Goal: Find specific page/section: Find specific page/section

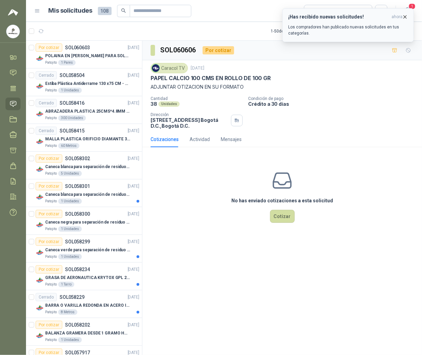
click at [408, 17] on button "¡Has recibido nuevas solicitudes! ahora Los compradores han publicado nuevas so…" at bounding box center [349, 25] width 132 height 34
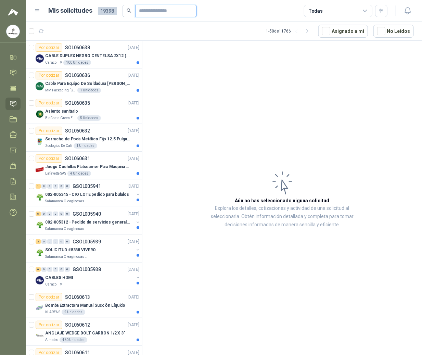
click at [148, 11] on input "text" at bounding box center [163, 11] width 48 height 12
type input "****"
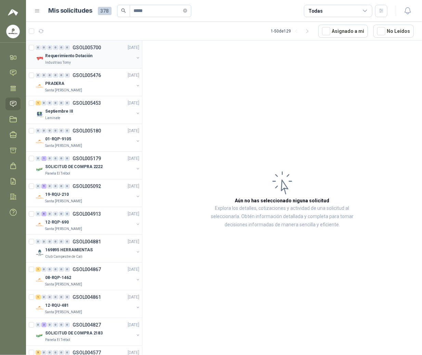
click at [92, 58] on div "Requerimiento Dotación" at bounding box center [89, 56] width 89 height 8
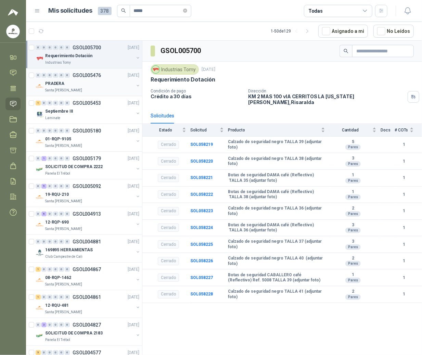
click at [85, 76] on p "GSOL005476" at bounding box center [87, 75] width 28 height 5
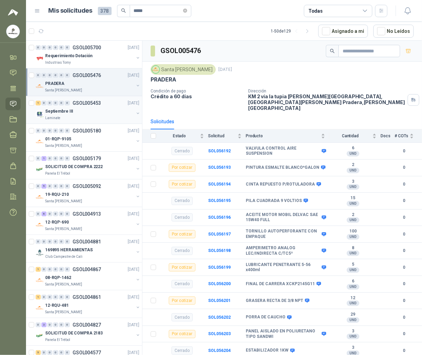
click at [55, 103] on div "0" at bounding box center [55, 103] width 5 height 5
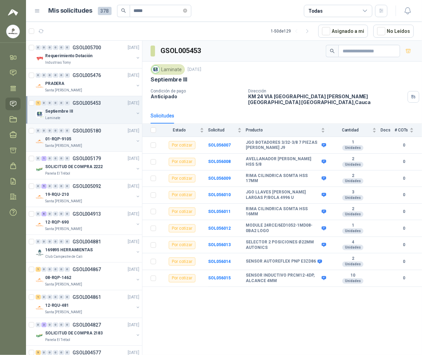
click at [58, 140] on p "01-RQP-9105" at bounding box center [58, 139] width 26 height 7
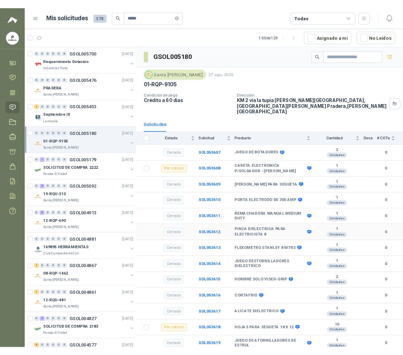
scroll to position [105, 0]
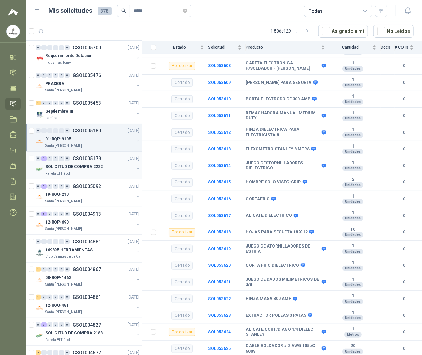
click at [54, 162] on div "0 1 0 0 0 0 GSOL005179 [DATE]" at bounding box center [88, 158] width 105 height 8
